Goal: Navigation & Orientation: Find specific page/section

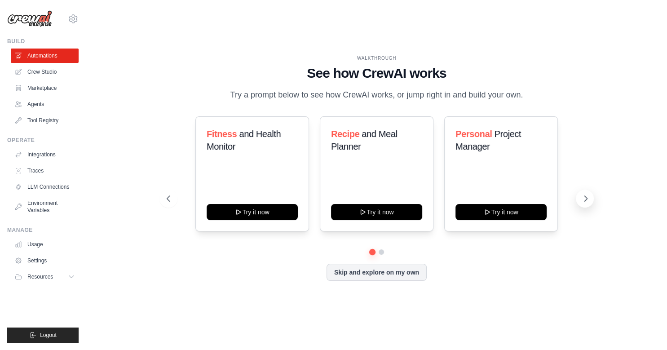
click at [586, 198] on icon at bounding box center [585, 198] width 9 height 9
click at [37, 251] on ul "Usage Settings Resources Documentation Blog" at bounding box center [45, 260] width 68 height 47
click at [35, 244] on link "Usage" at bounding box center [46, 244] width 68 height 14
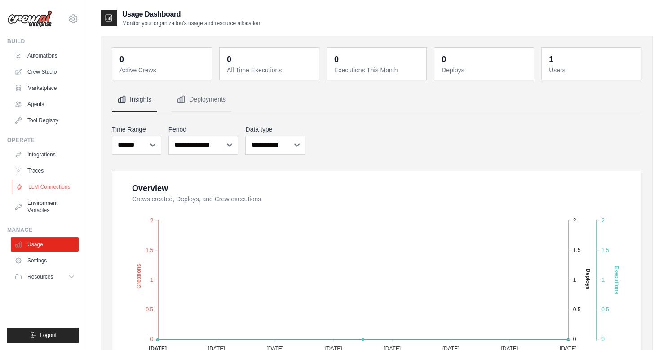
click at [52, 188] on link "LLM Connections" at bounding box center [46, 187] width 68 height 14
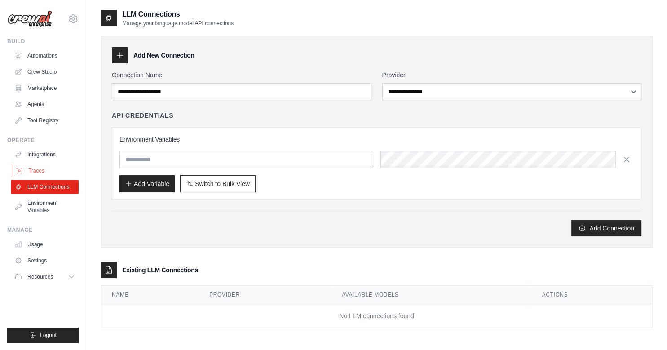
click at [35, 171] on link "Traces" at bounding box center [46, 170] width 68 height 14
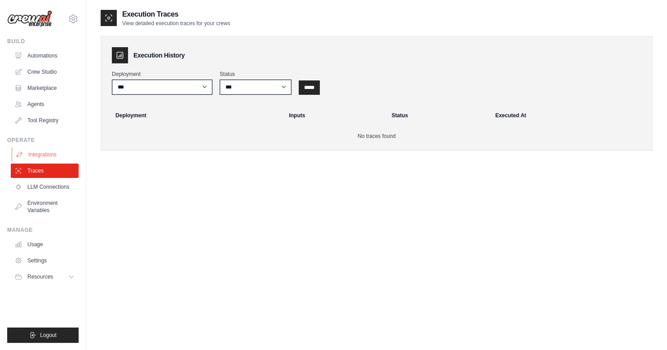
click at [39, 152] on link "Integrations" at bounding box center [46, 154] width 68 height 14
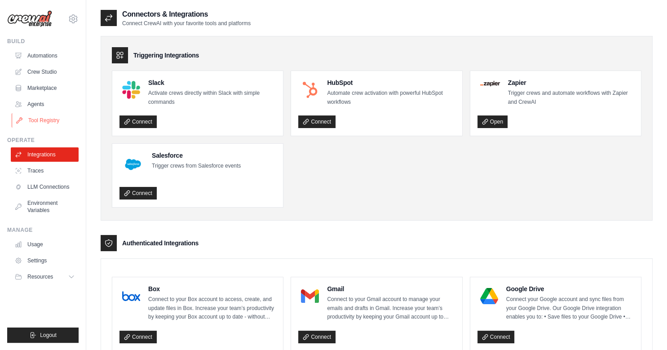
click at [43, 119] on link "Tool Registry" at bounding box center [46, 120] width 68 height 14
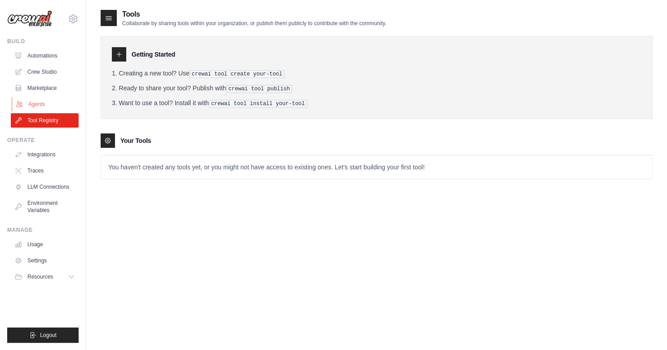
click at [35, 108] on link "Agents" at bounding box center [46, 104] width 68 height 14
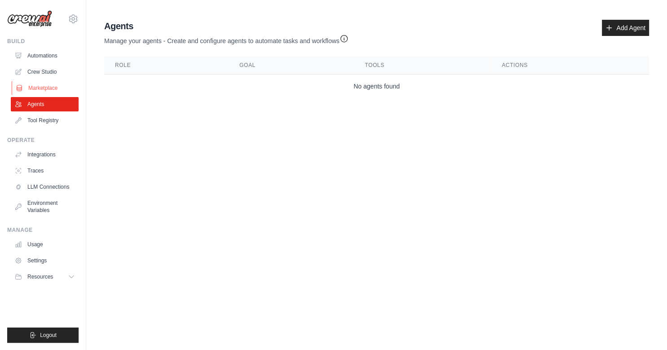
click at [40, 87] on link "Marketplace" at bounding box center [46, 88] width 68 height 14
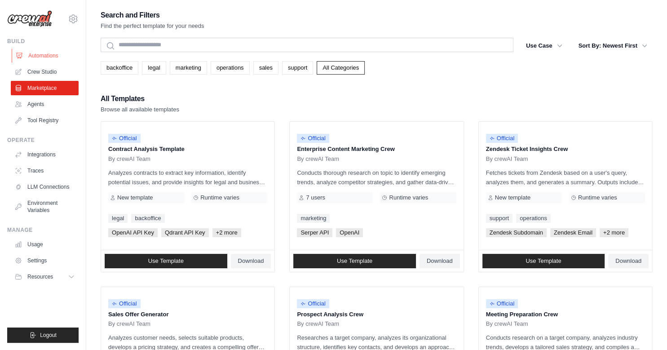
click at [46, 54] on link "Automations" at bounding box center [46, 55] width 68 height 14
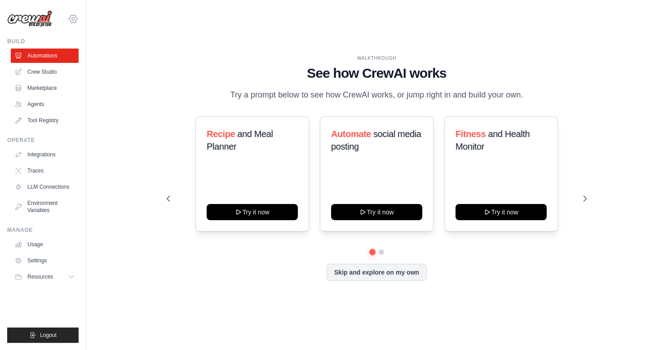
click at [72, 18] on icon at bounding box center [73, 19] width 3 height 3
click at [51, 60] on link "Settings" at bounding box center [73, 61] width 79 height 16
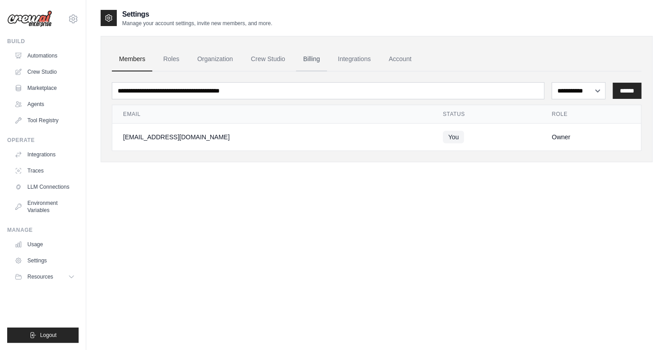
click at [313, 60] on link "Billing" at bounding box center [311, 59] width 31 height 24
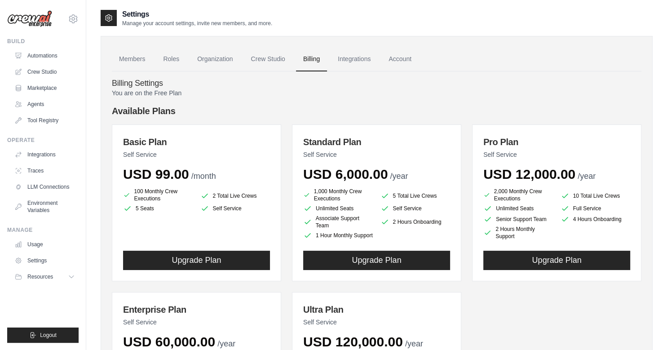
click at [166, 22] on p "Manage your account settings, invite new members, and more." at bounding box center [197, 23] width 150 height 7
click at [351, 57] on link "Integrations" at bounding box center [354, 59] width 47 height 24
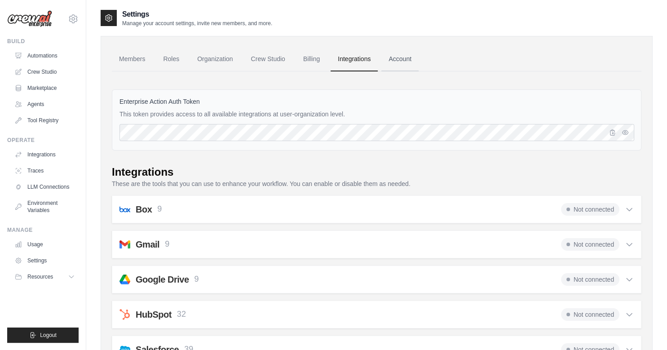
click at [403, 58] on link "Account" at bounding box center [399, 59] width 37 height 24
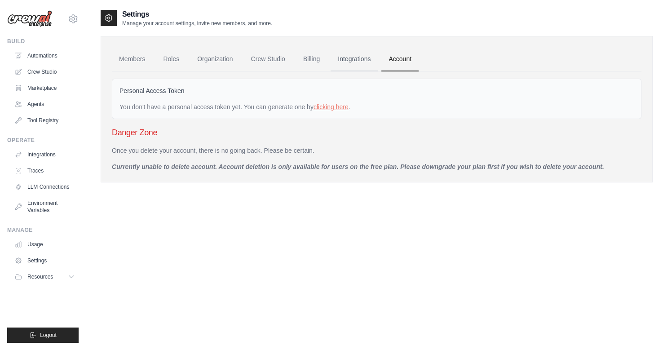
click at [348, 57] on link "Integrations" at bounding box center [354, 59] width 47 height 24
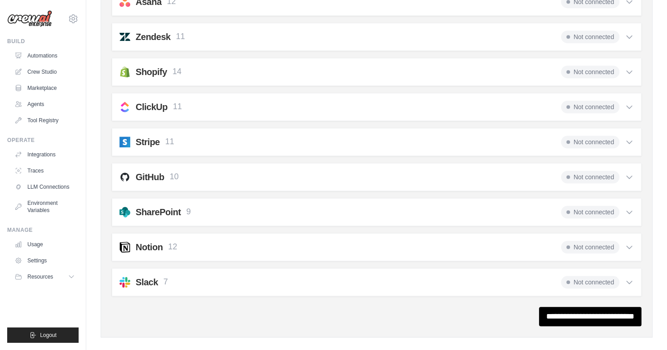
scroll to position [669, 0]
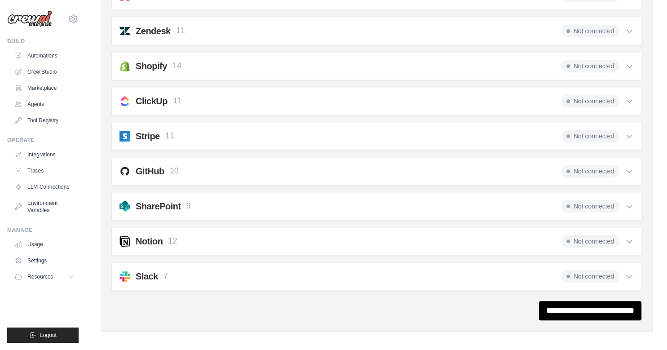
click at [628, 238] on icon at bounding box center [629, 241] width 9 height 9
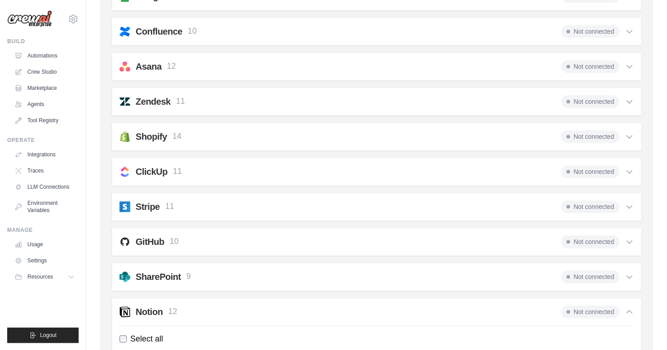
scroll to position [597, 0]
click at [631, 241] on icon at bounding box center [628, 242] width 5 height 3
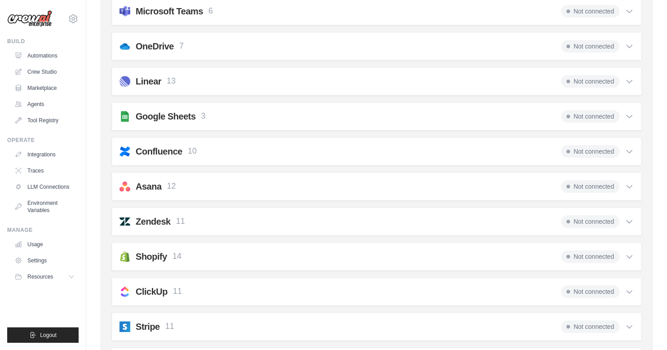
scroll to position [478, 0]
click at [632, 218] on icon at bounding box center [629, 221] width 9 height 9
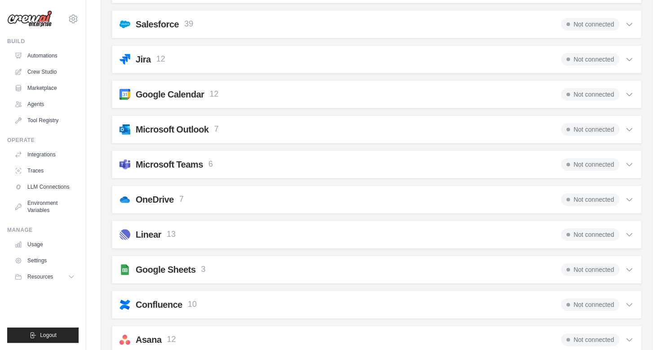
scroll to position [324, 0]
click at [630, 92] on icon at bounding box center [629, 95] width 9 height 9
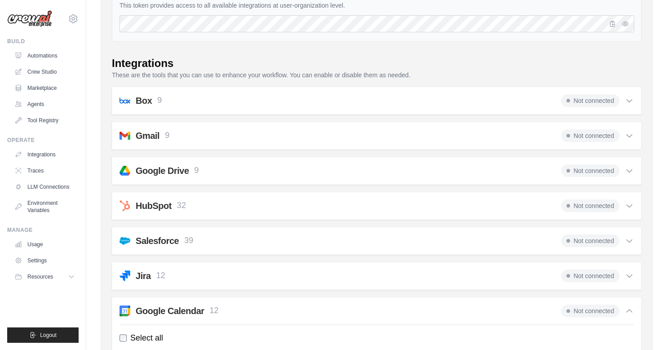
scroll to position [108, 0]
click at [630, 171] on icon at bounding box center [628, 171] width 5 height 3
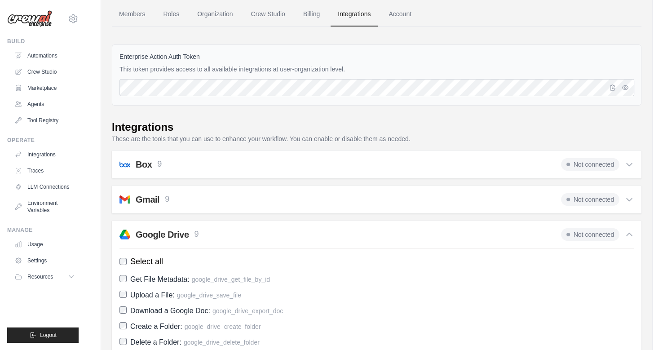
scroll to position [0, 0]
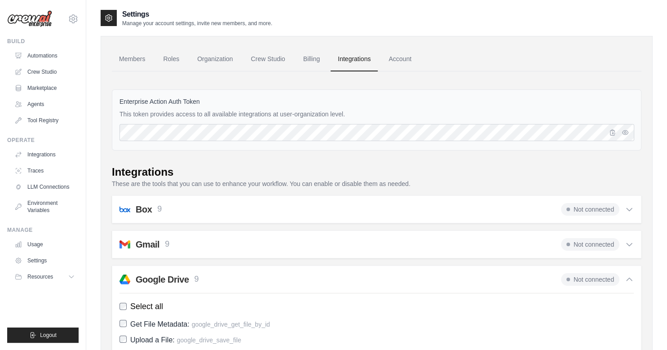
click at [631, 210] on icon at bounding box center [629, 209] width 9 height 9
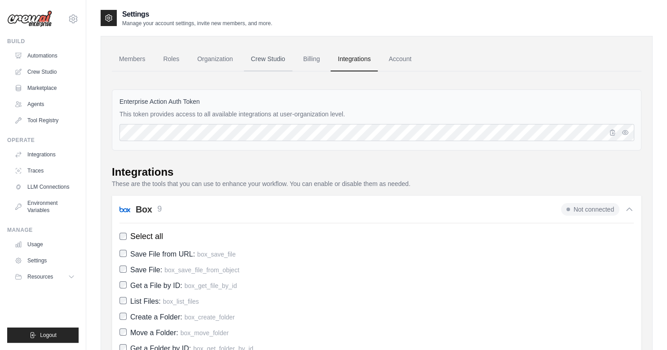
click at [271, 59] on link "Crew Studio" at bounding box center [268, 59] width 48 height 24
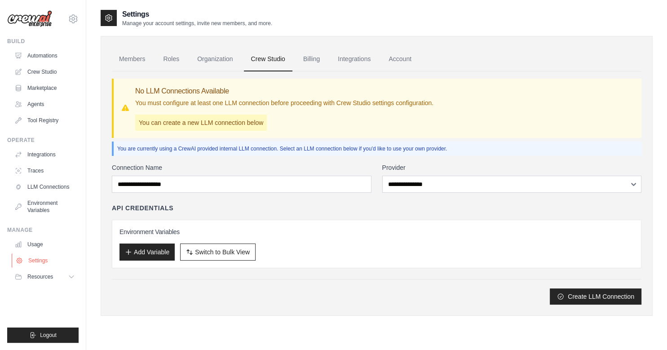
click at [34, 265] on link "Settings" at bounding box center [46, 260] width 68 height 14
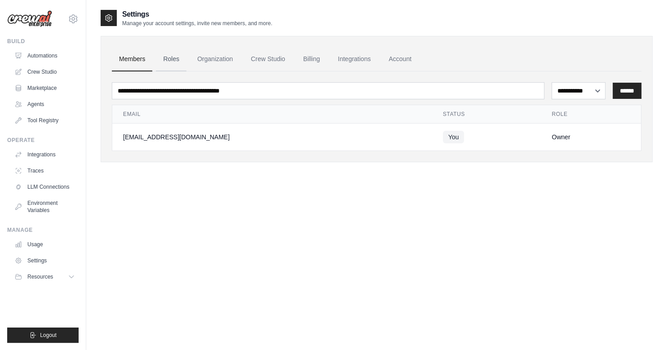
click at [167, 57] on link "Roles" at bounding box center [171, 59] width 31 height 24
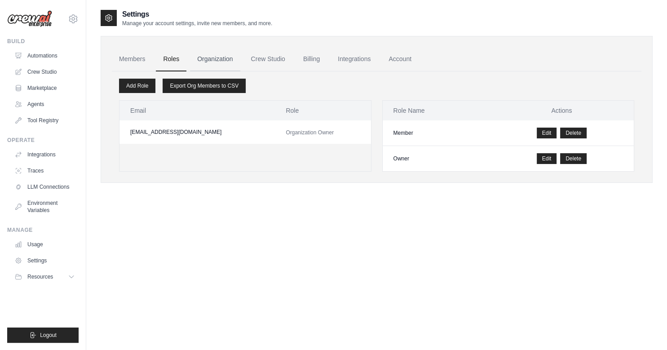
click at [212, 58] on link "Organization" at bounding box center [215, 59] width 50 height 24
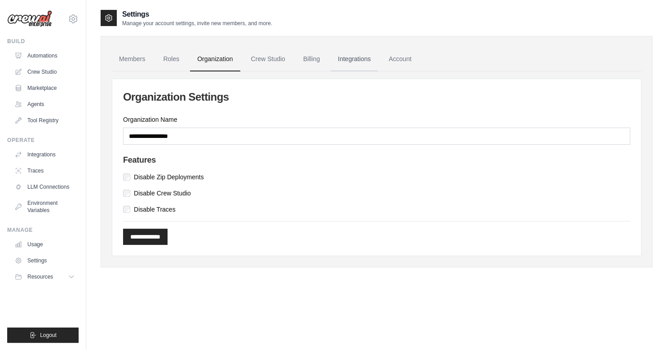
click at [355, 58] on link "Integrations" at bounding box center [354, 59] width 47 height 24
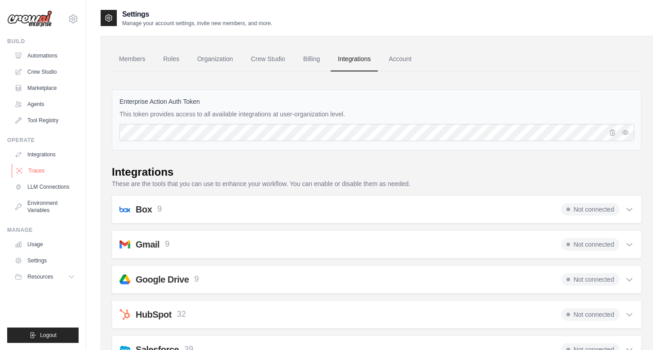
click at [35, 172] on link "Traces" at bounding box center [46, 170] width 68 height 14
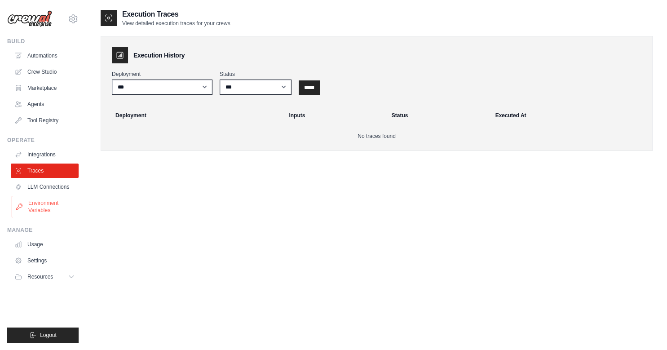
click at [35, 207] on link "Environment Variables" at bounding box center [46, 207] width 68 height 22
